Goal: Browse casually

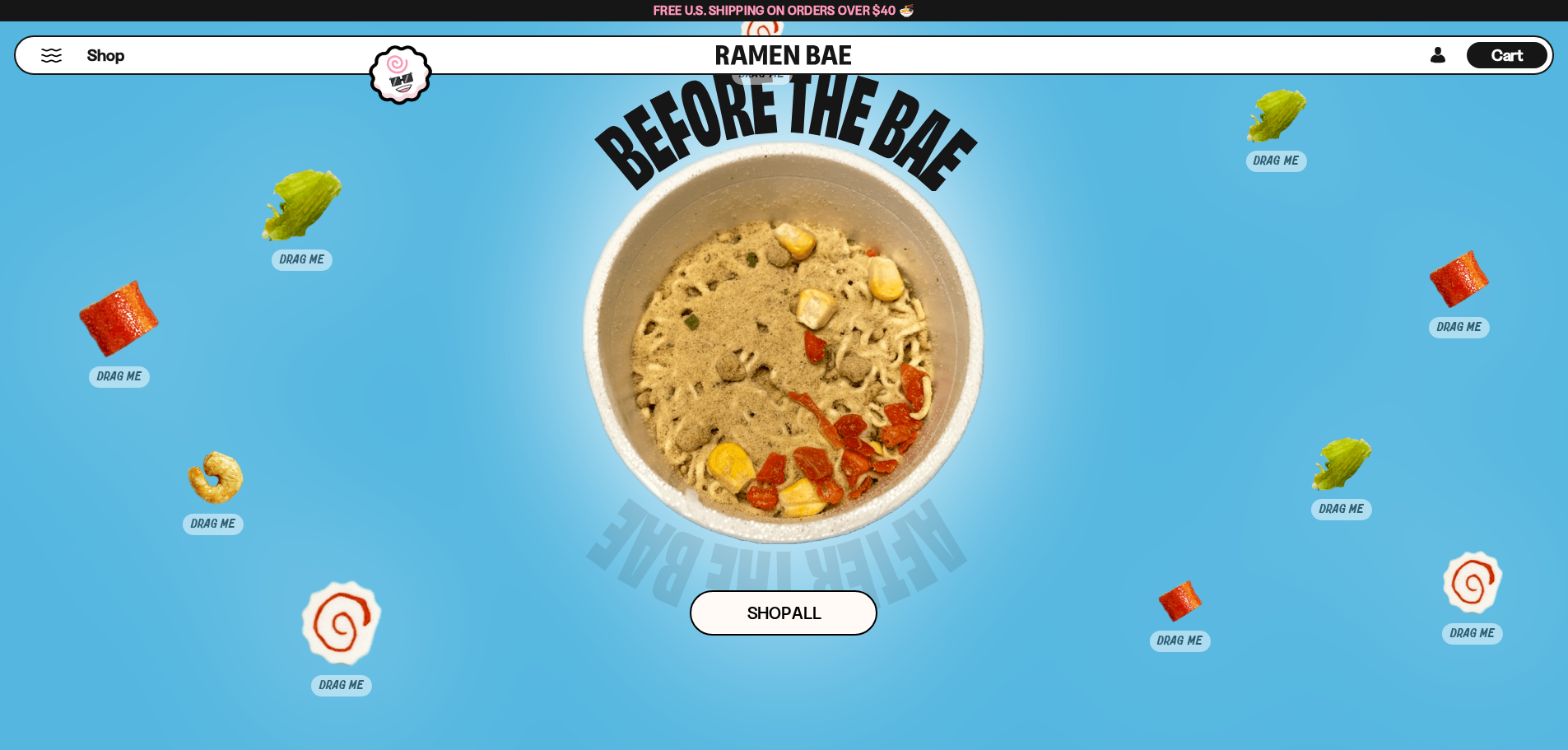
scroll to position [10467, 0]
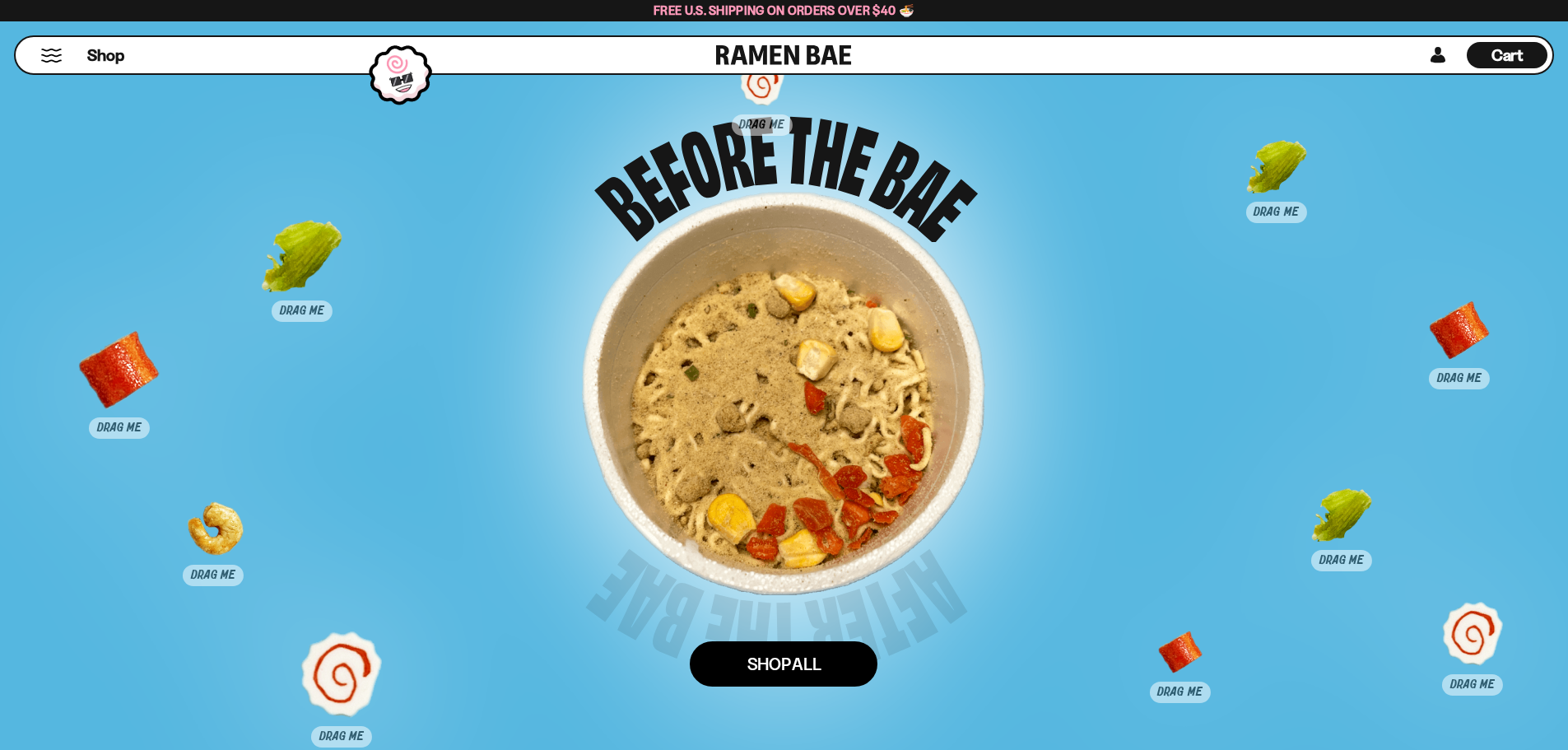
click at [798, 663] on link "Shop ALl" at bounding box center [784, 664] width 187 height 45
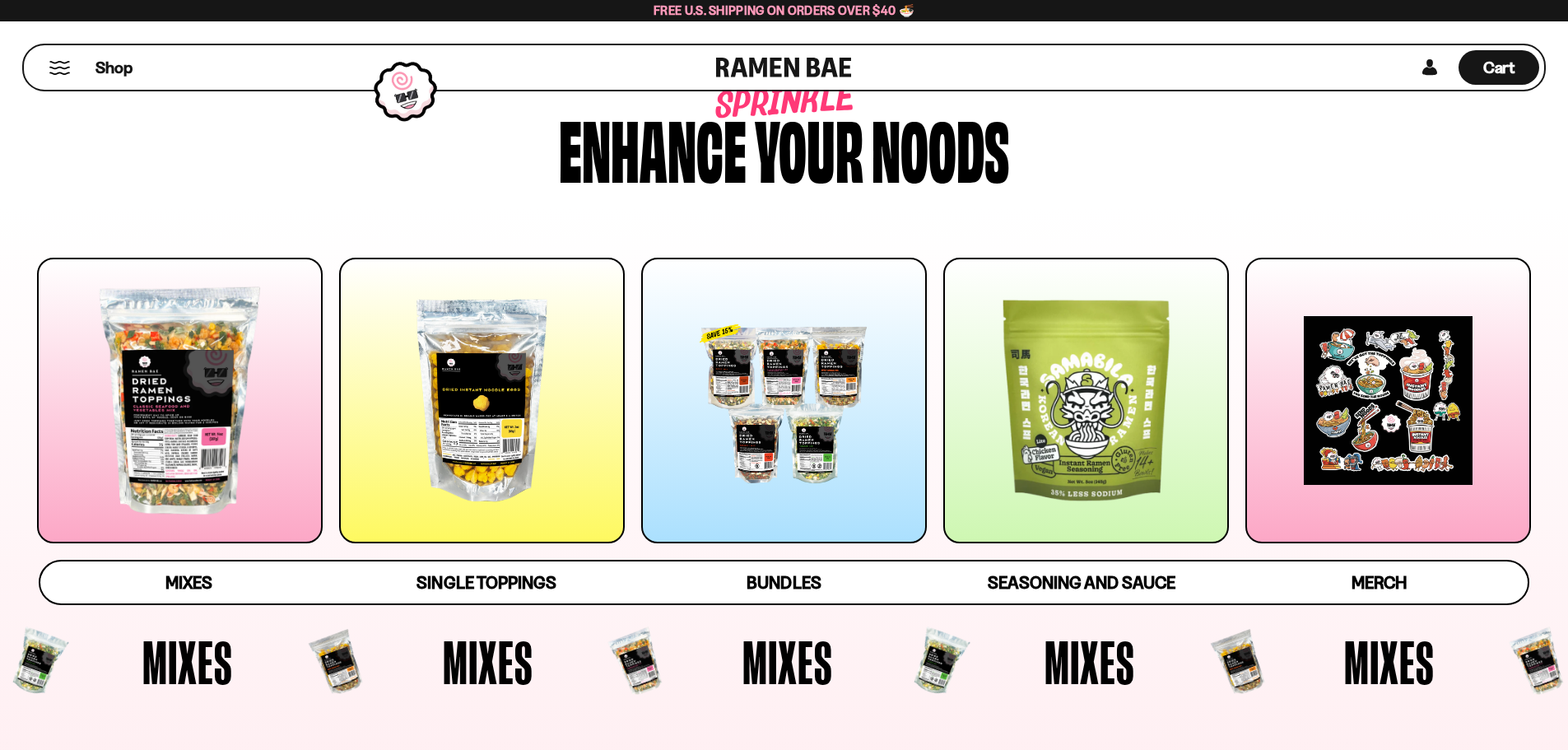
scroll to position [82, 0]
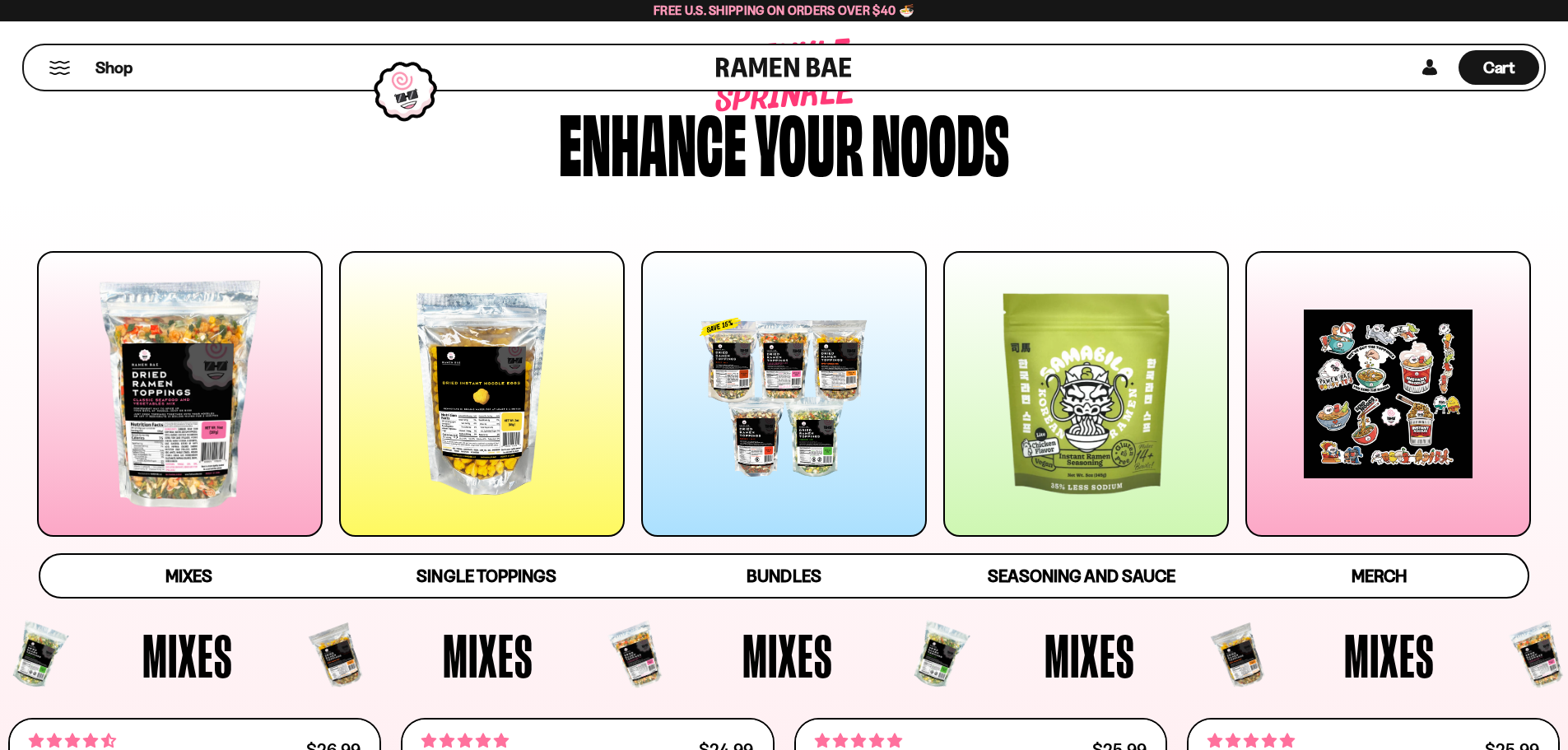
click at [888, 382] on div at bounding box center [784, 394] width 286 height 286
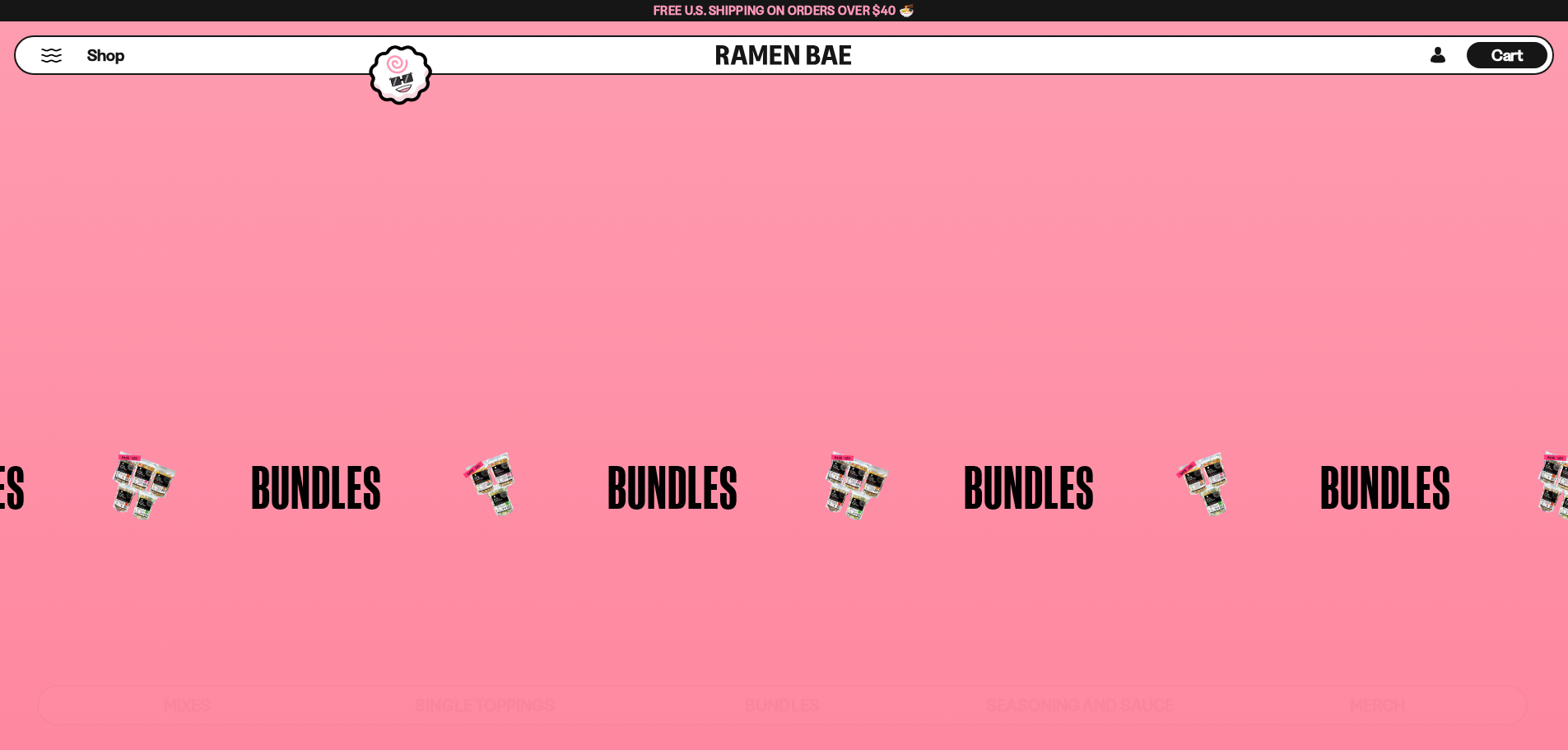
scroll to position [4300, 0]
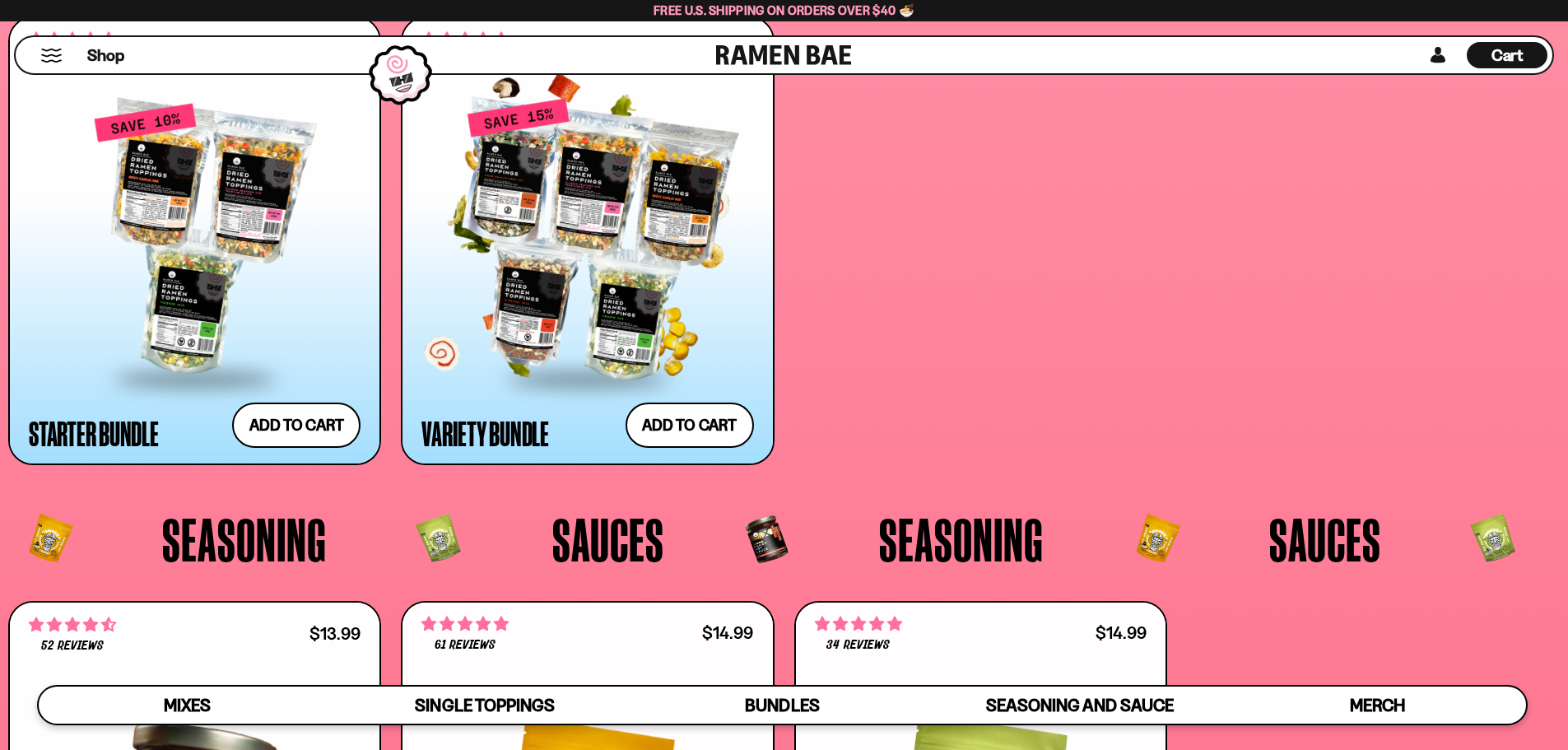
click at [669, 206] on div at bounding box center [587, 239] width 332 height 275
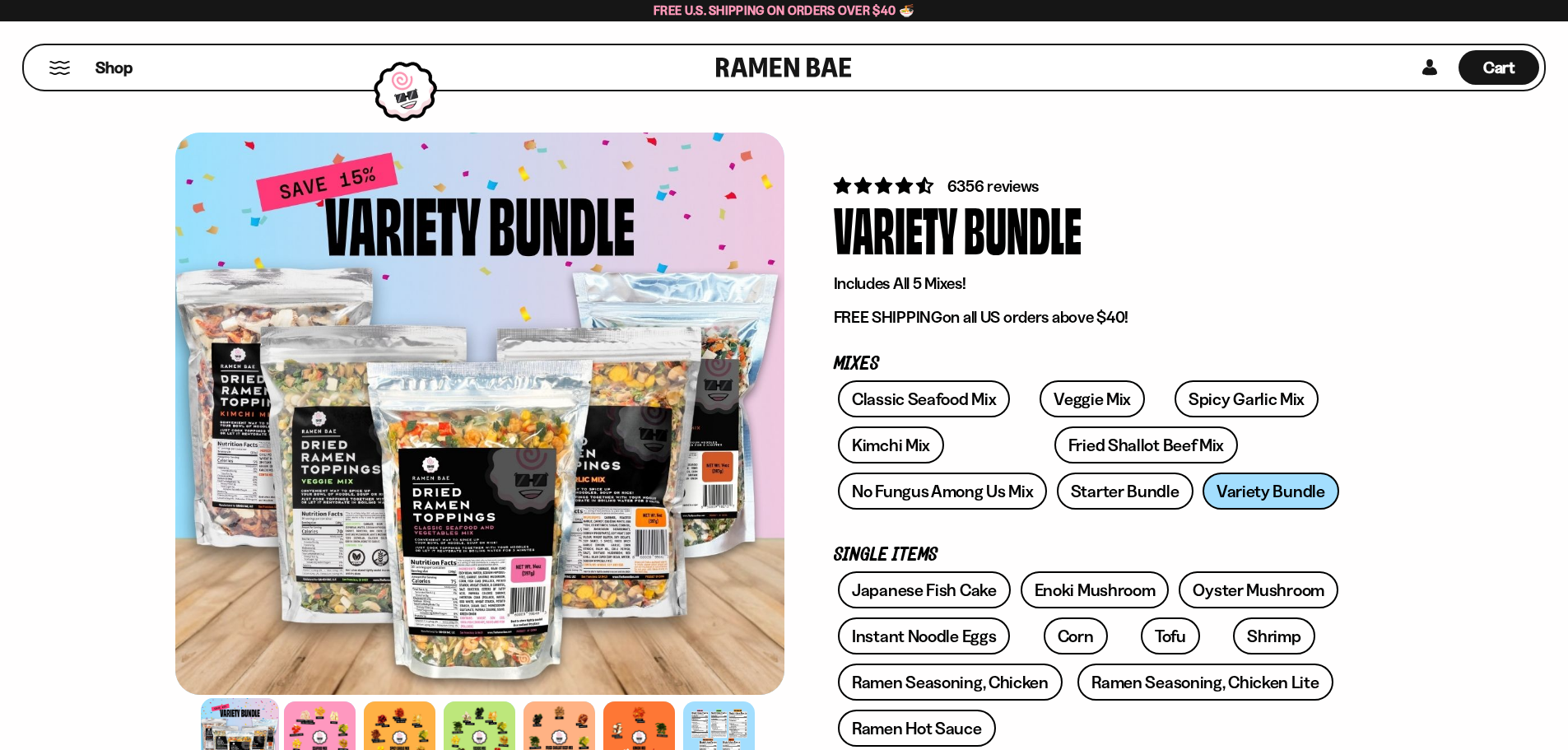
click at [61, 69] on button "Mobile Menu Trigger" at bounding box center [60, 68] width 22 height 14
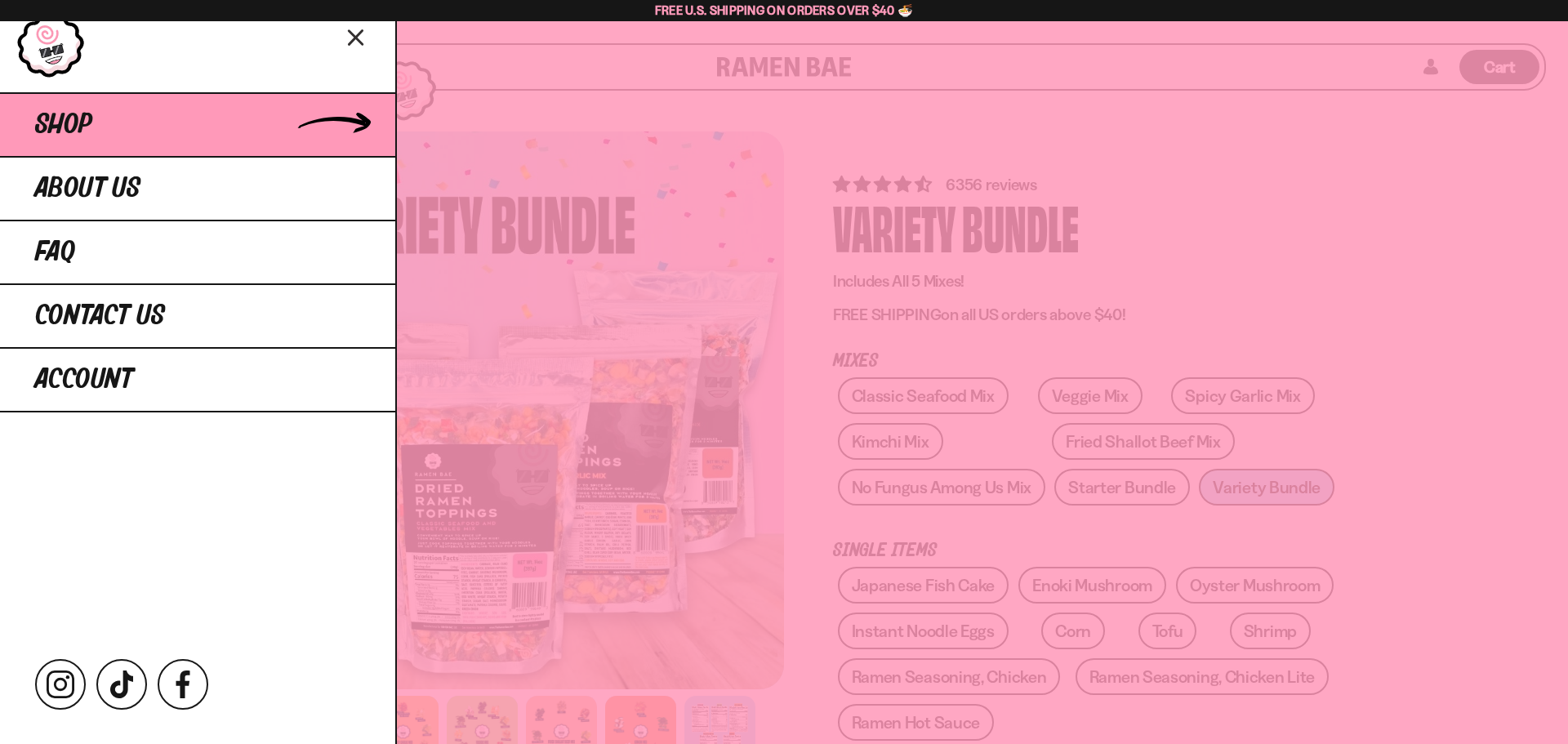
click at [75, 134] on span "Shop" at bounding box center [63, 125] width 57 height 29
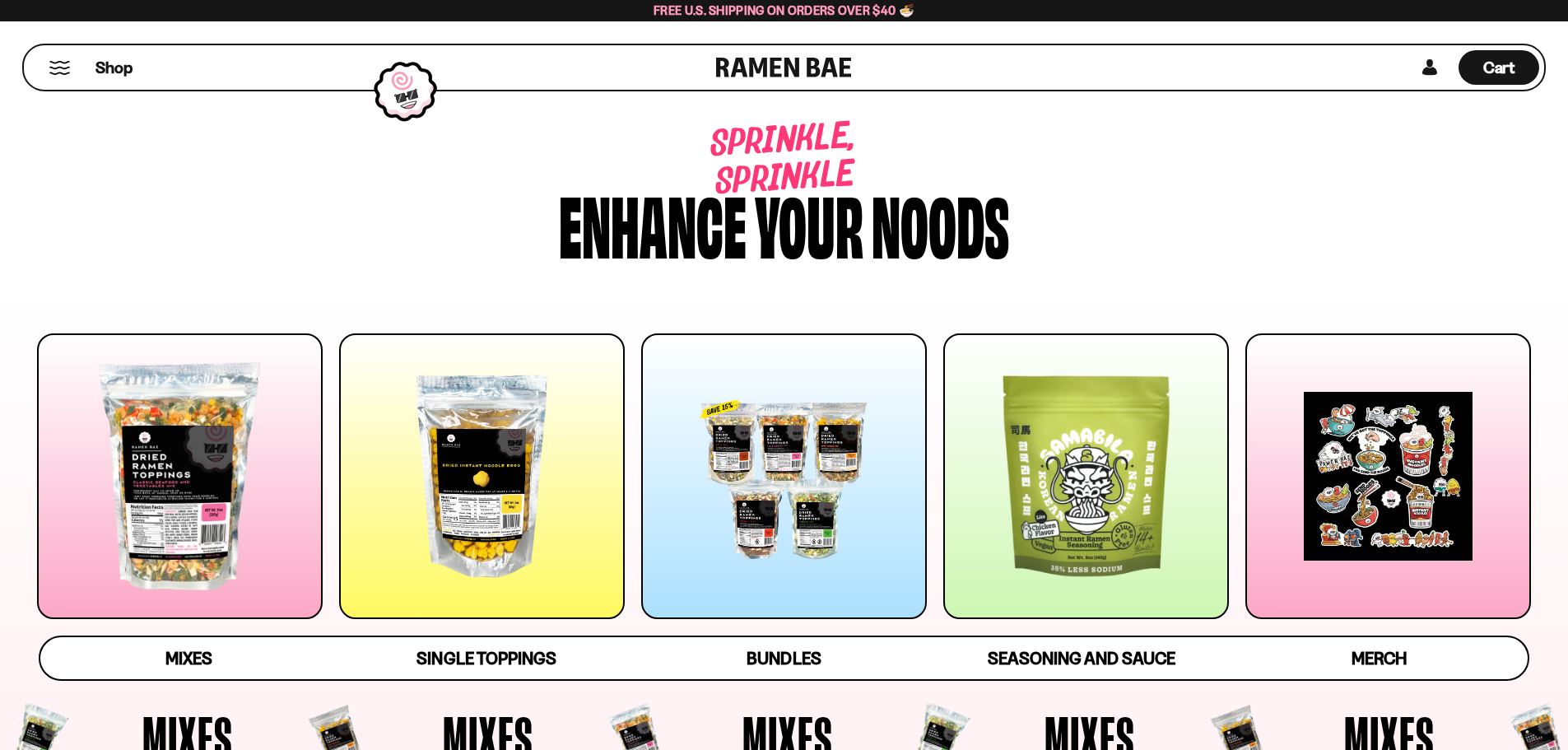
click at [261, 462] on div at bounding box center [180, 476] width 286 height 286
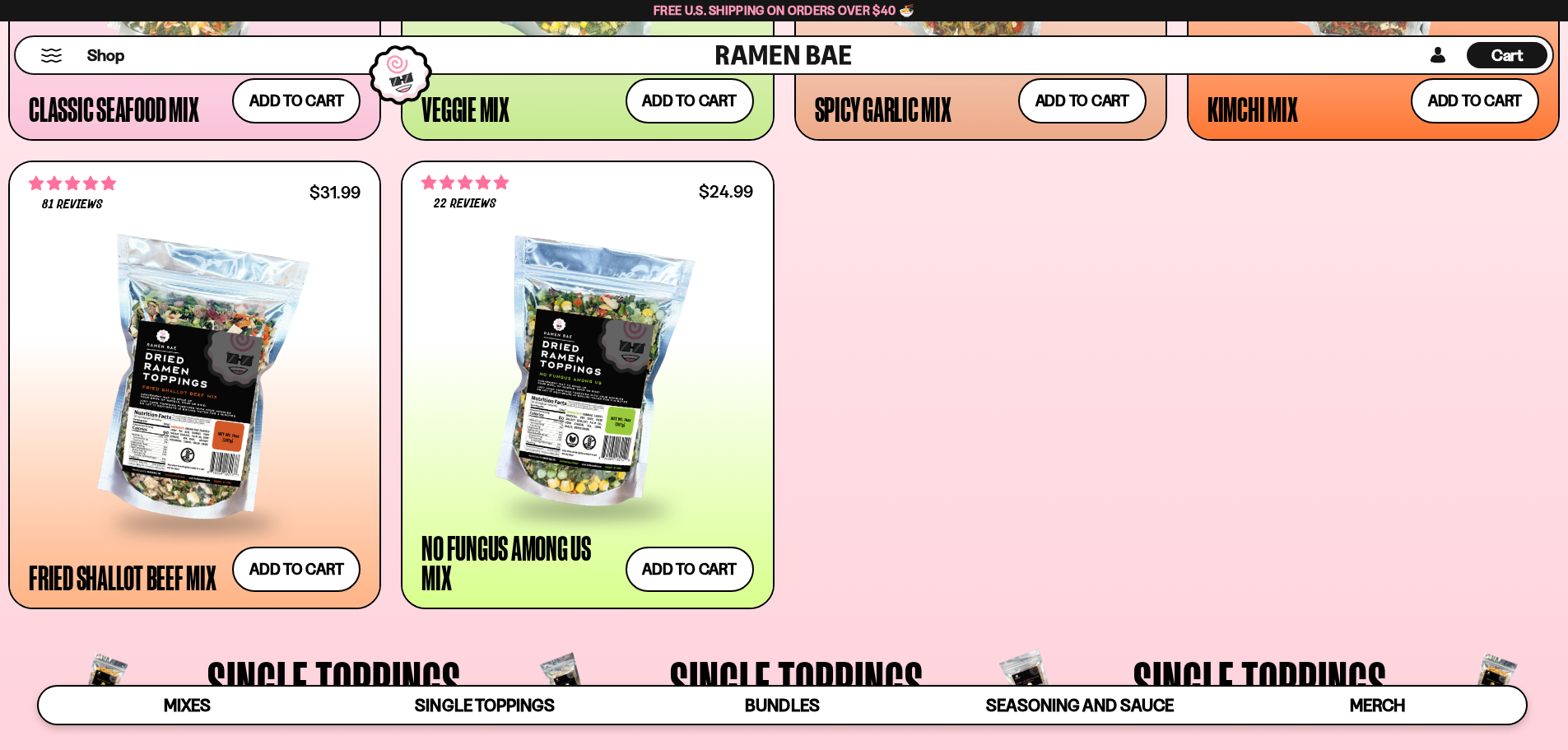
scroll to position [1113, 0]
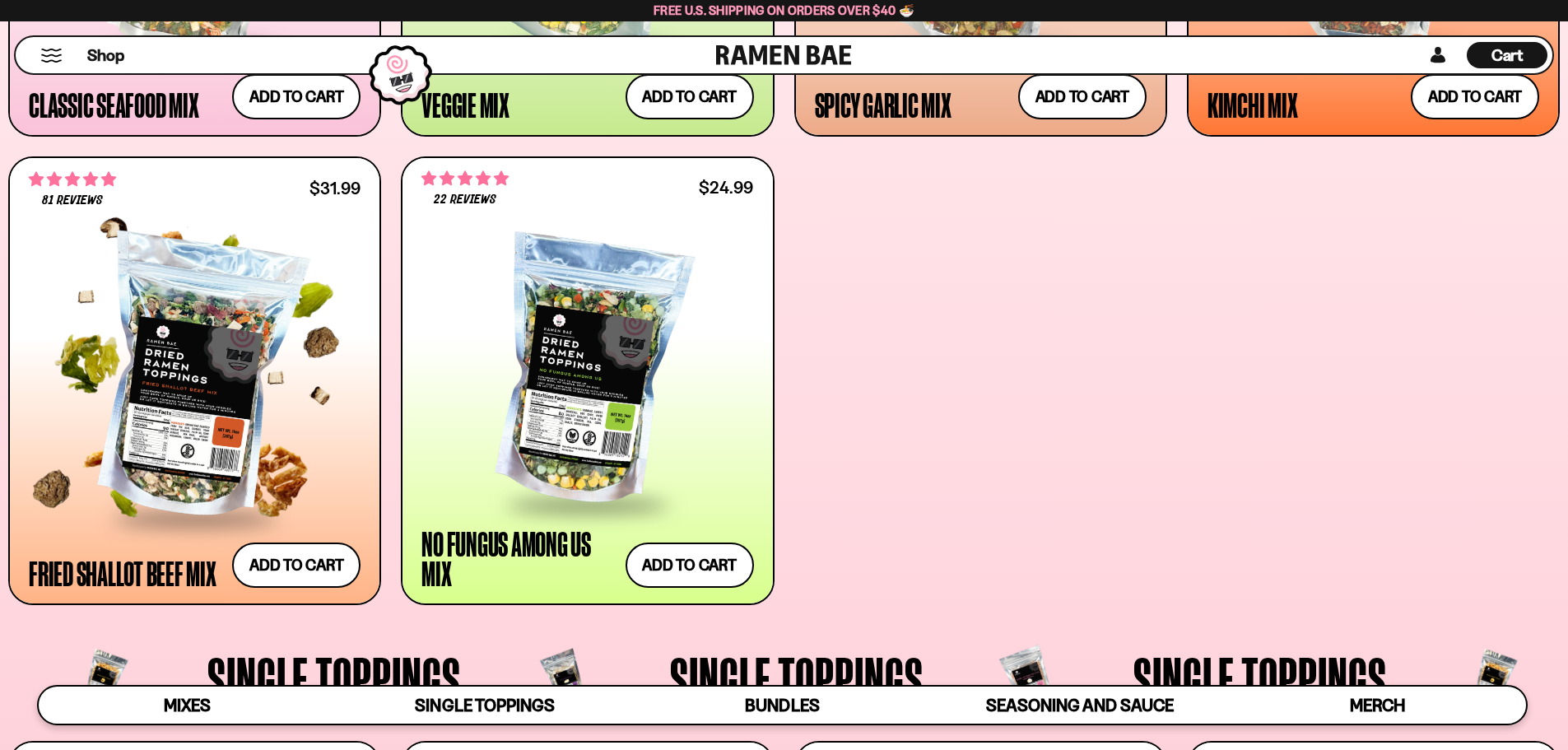
click at [185, 340] on div at bounding box center [194, 379] width 332 height 275
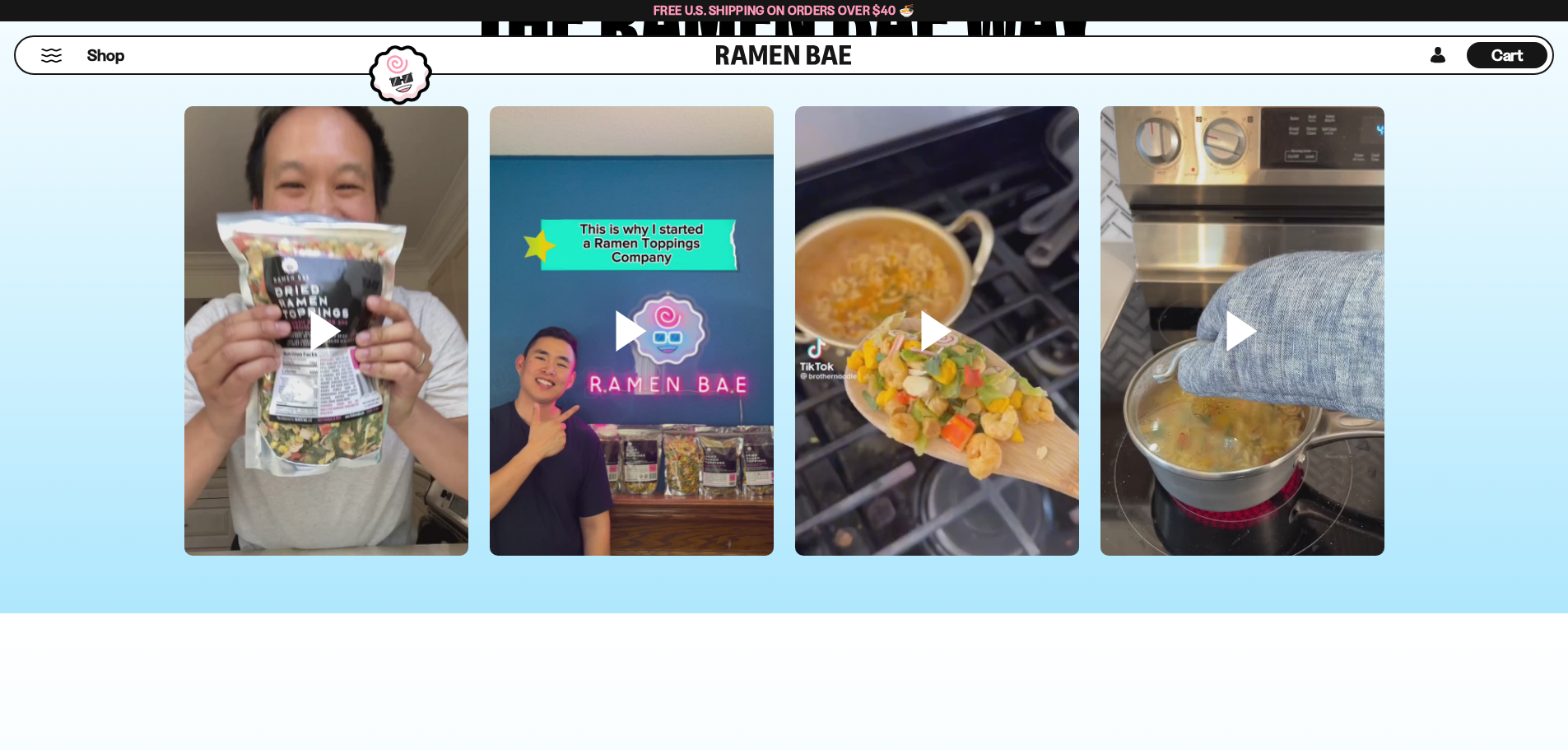
scroll to position [4941, 0]
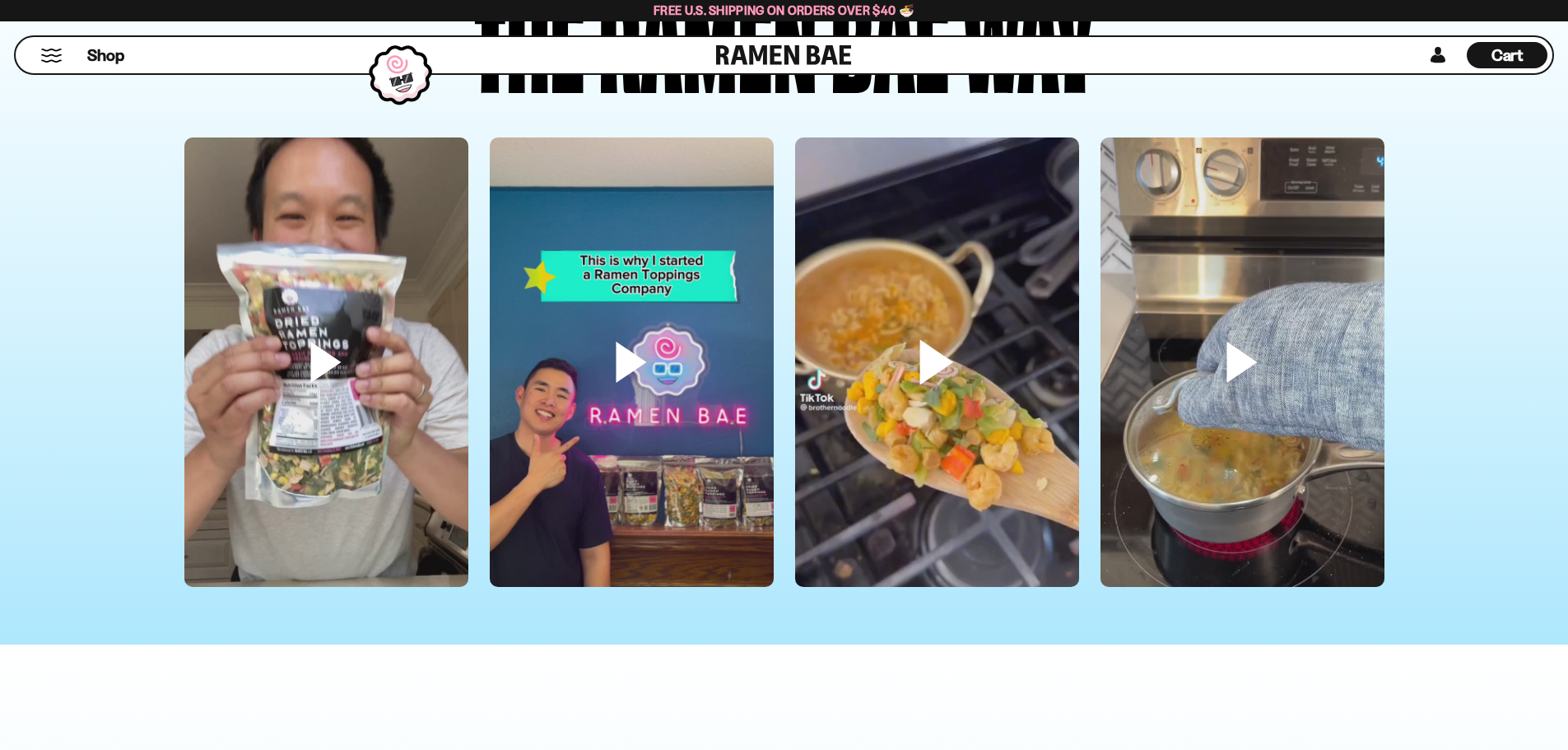
click at [942, 353] on video at bounding box center [937, 390] width 284 height 505
click at [1251, 348] on video at bounding box center [1242, 390] width 284 height 505
click at [613, 345] on video at bounding box center [632, 390] width 284 height 505
click at [975, 299] on video at bounding box center [937, 390] width 284 height 505
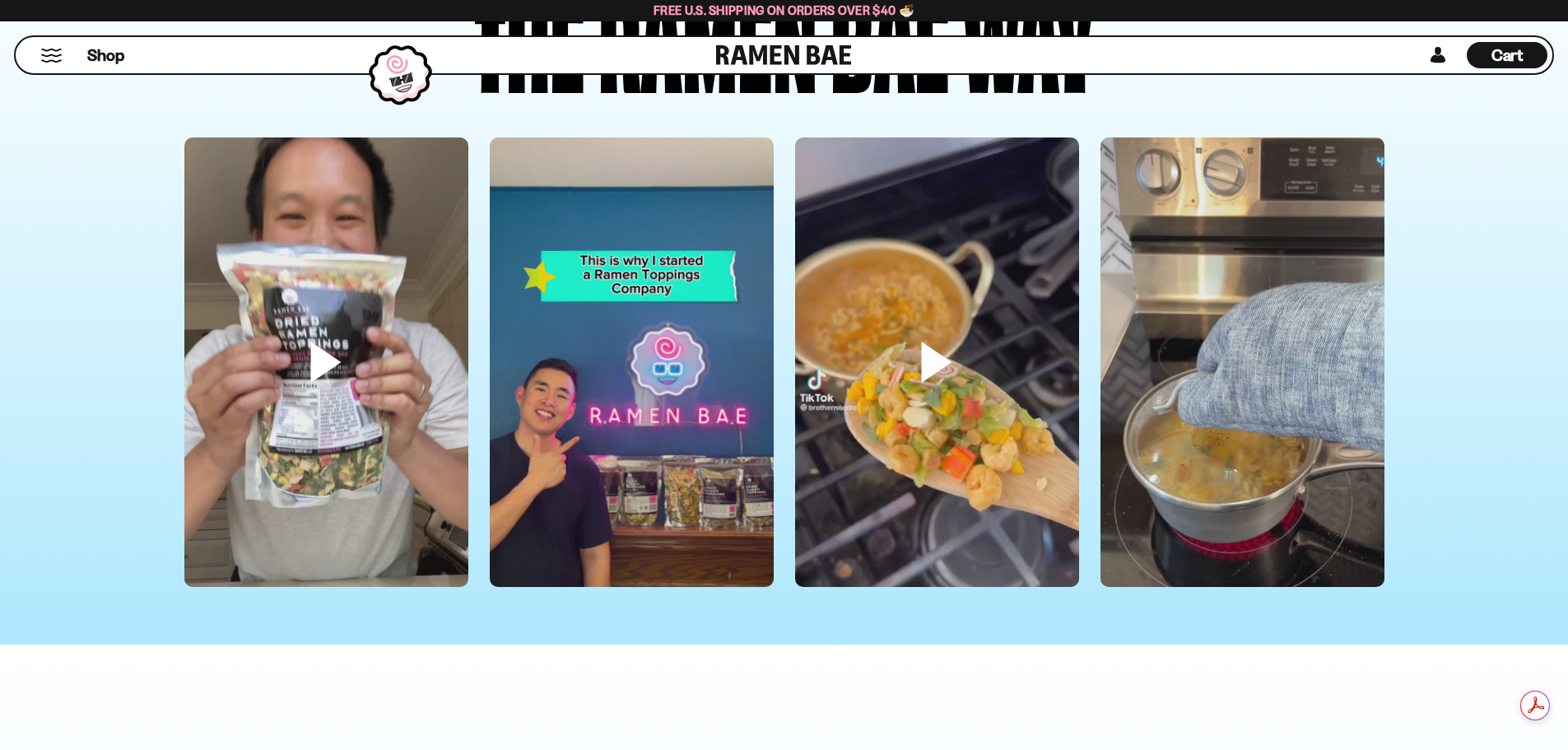
click at [1203, 326] on video at bounding box center [1242, 390] width 284 height 505
click at [683, 391] on video at bounding box center [632, 390] width 284 height 505
click at [314, 346] on video at bounding box center [326, 390] width 284 height 505
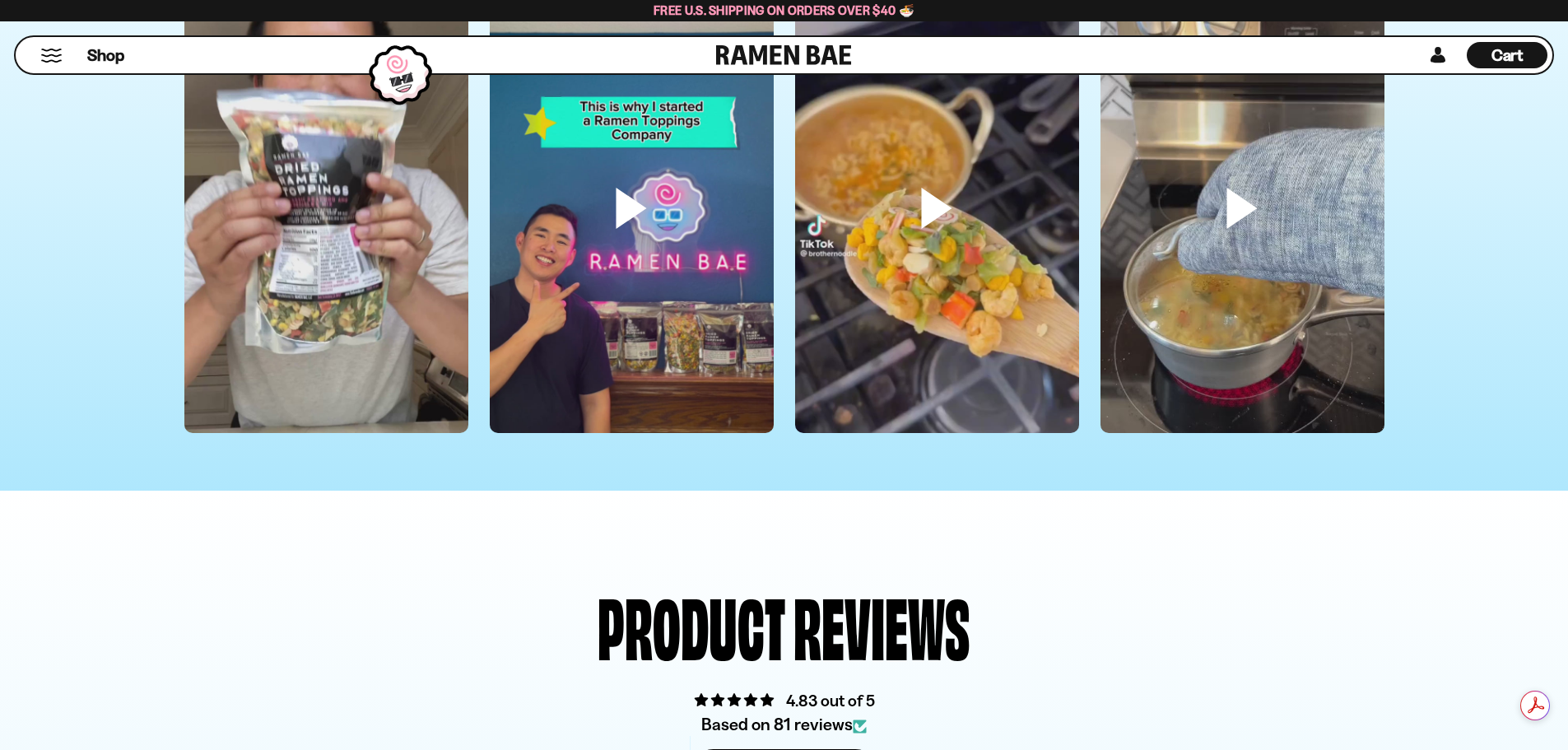
scroll to position [5106, 0]
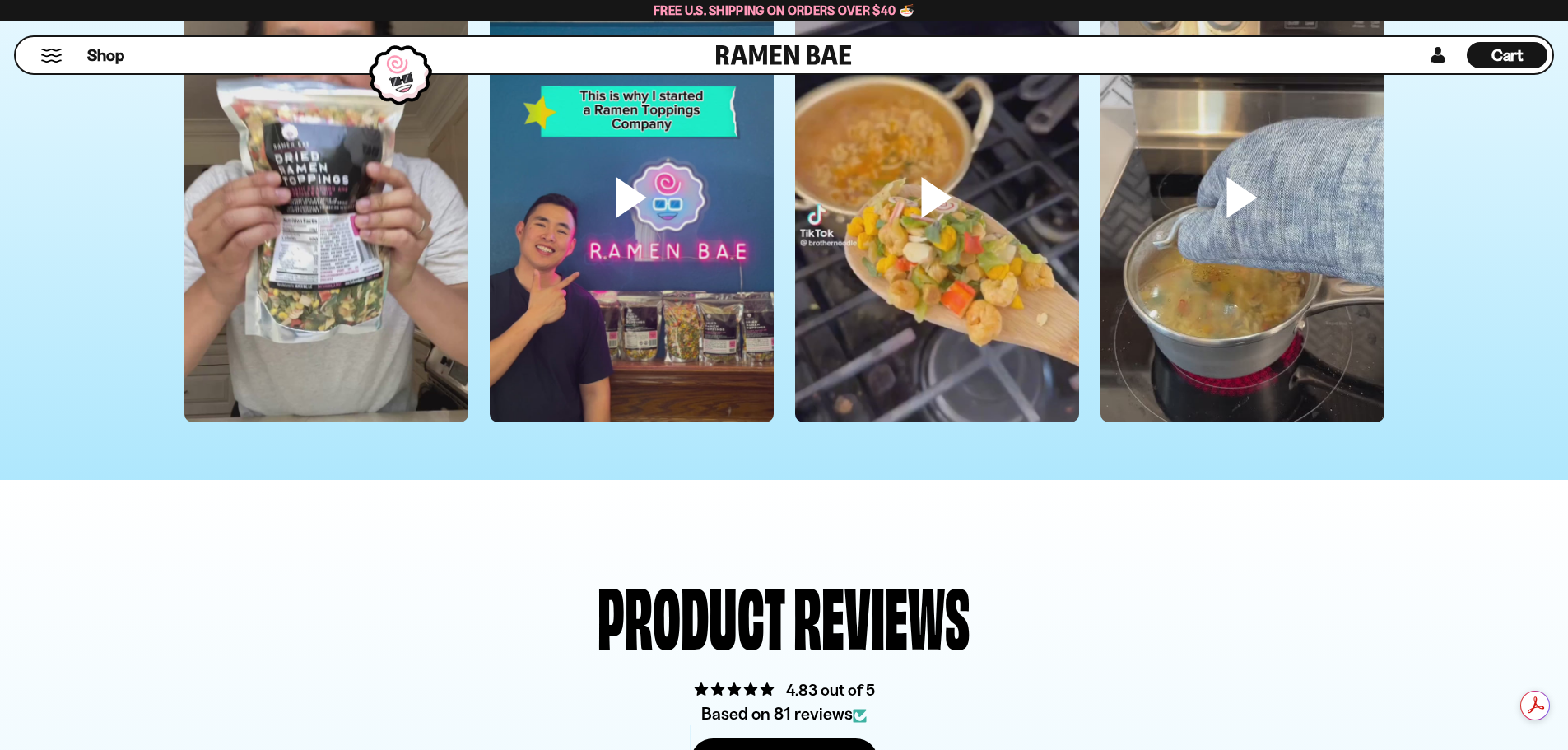
click at [333, 377] on video at bounding box center [326, 226] width 284 height 505
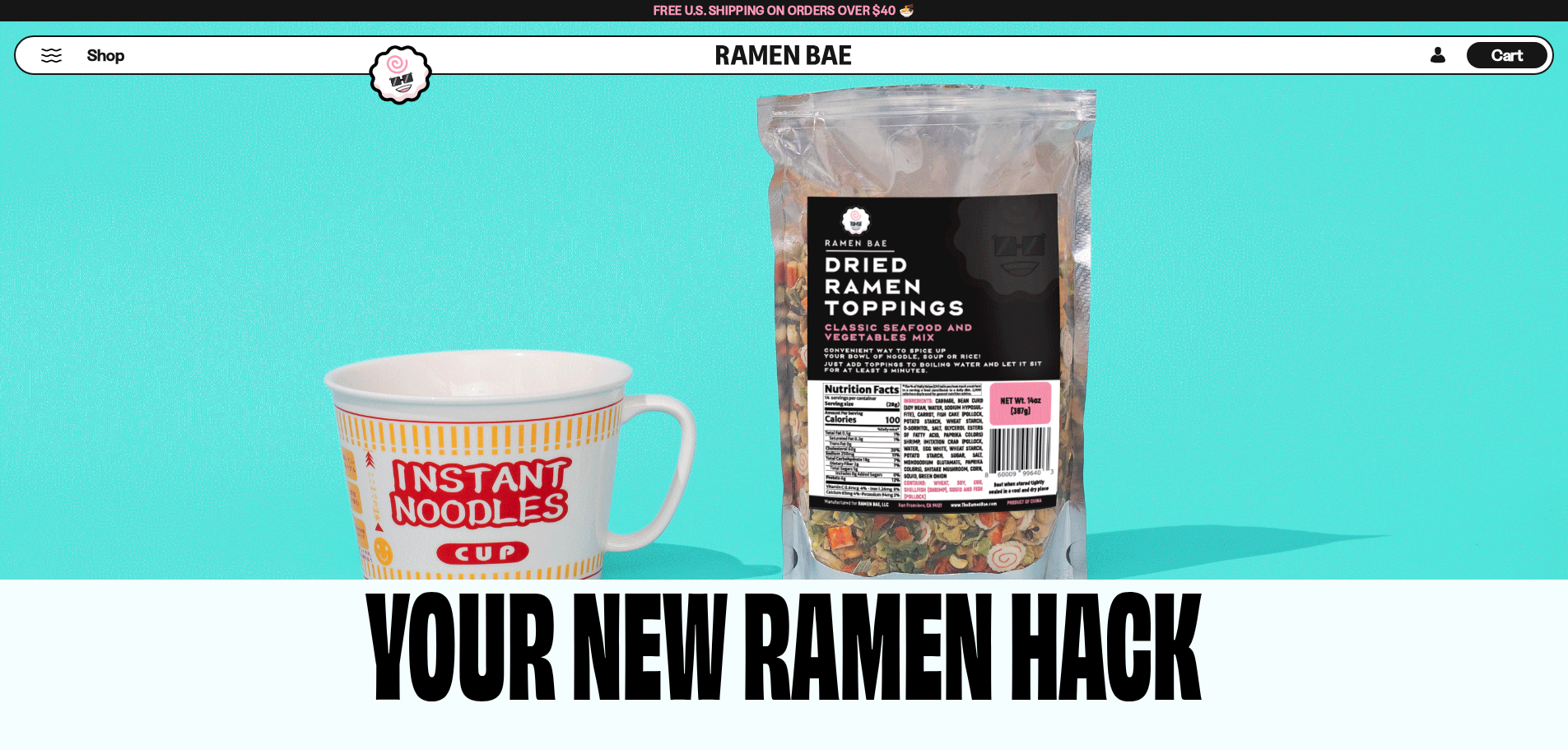
scroll to position [2882, 0]
